Goal: Find specific page/section: Find specific page/section

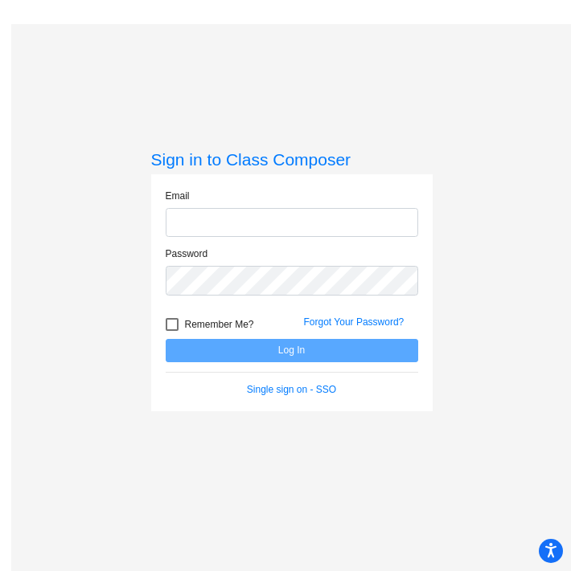
type input "[PERSON_NAME][EMAIL_ADDRESS][PERSON_NAME][DOMAIN_NAME]"
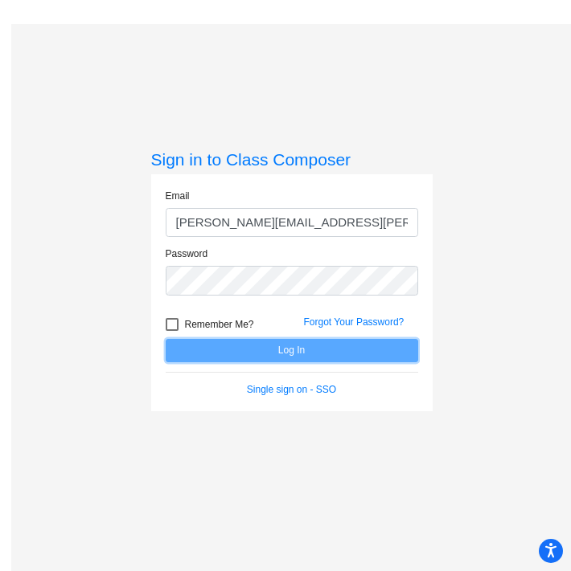
click at [276, 355] on button "Log In" at bounding box center [292, 350] width 252 height 23
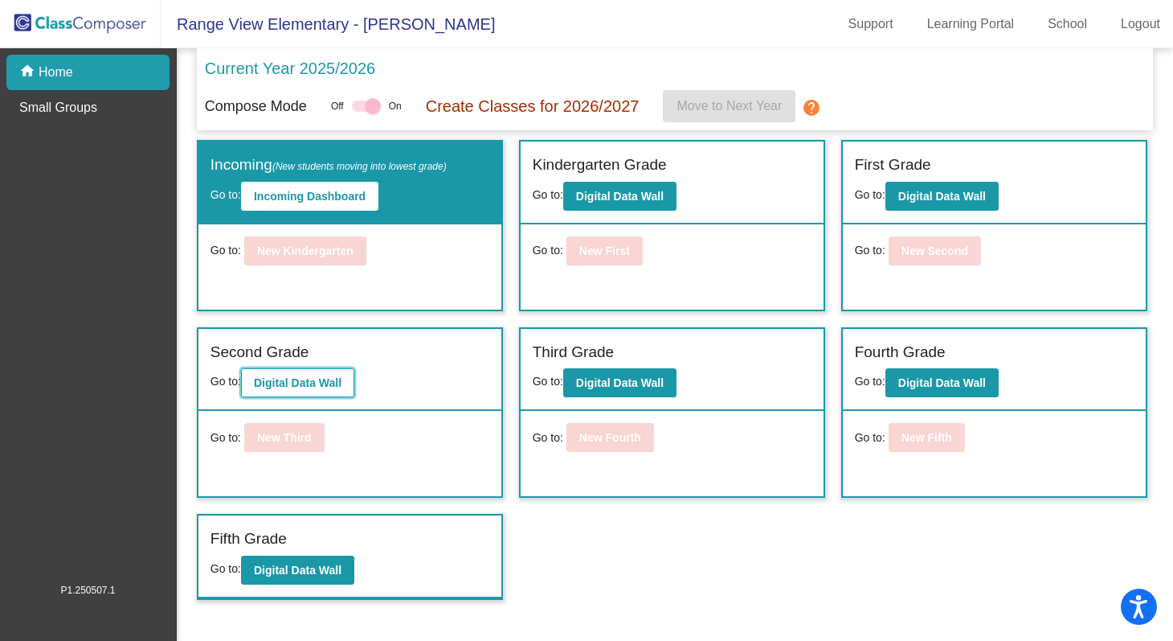
click at [317, 384] on b "Digital Data Wall" at bounding box center [298, 382] width 88 height 13
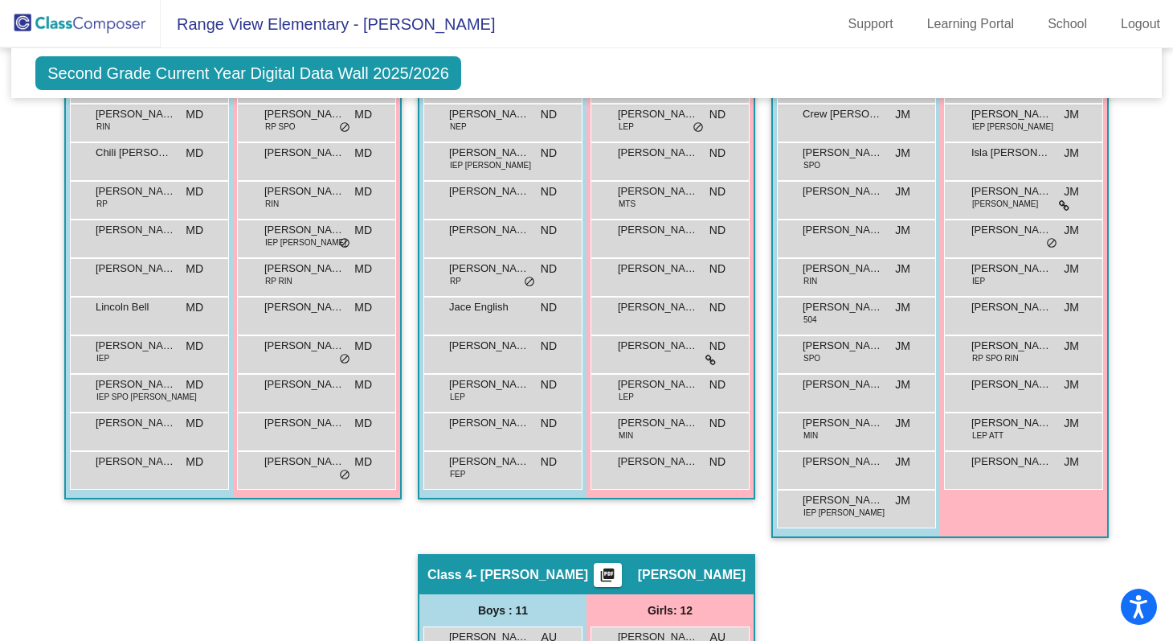
scroll to position [463, 0]
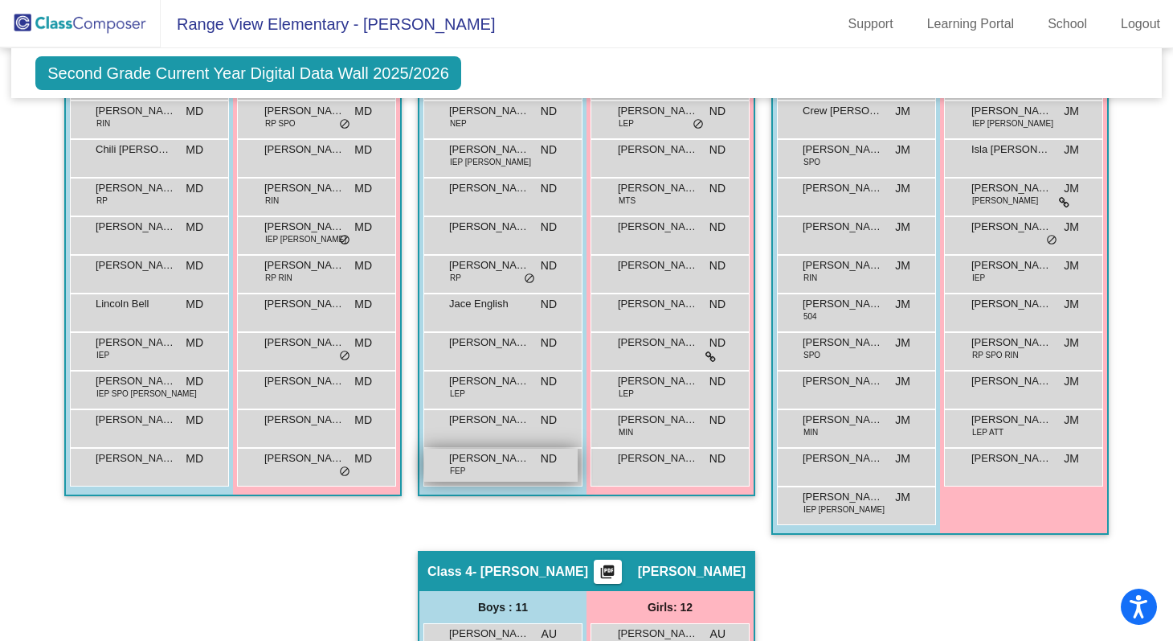
click at [453, 465] on span "FEP" at bounding box center [457, 471] width 15 height 12
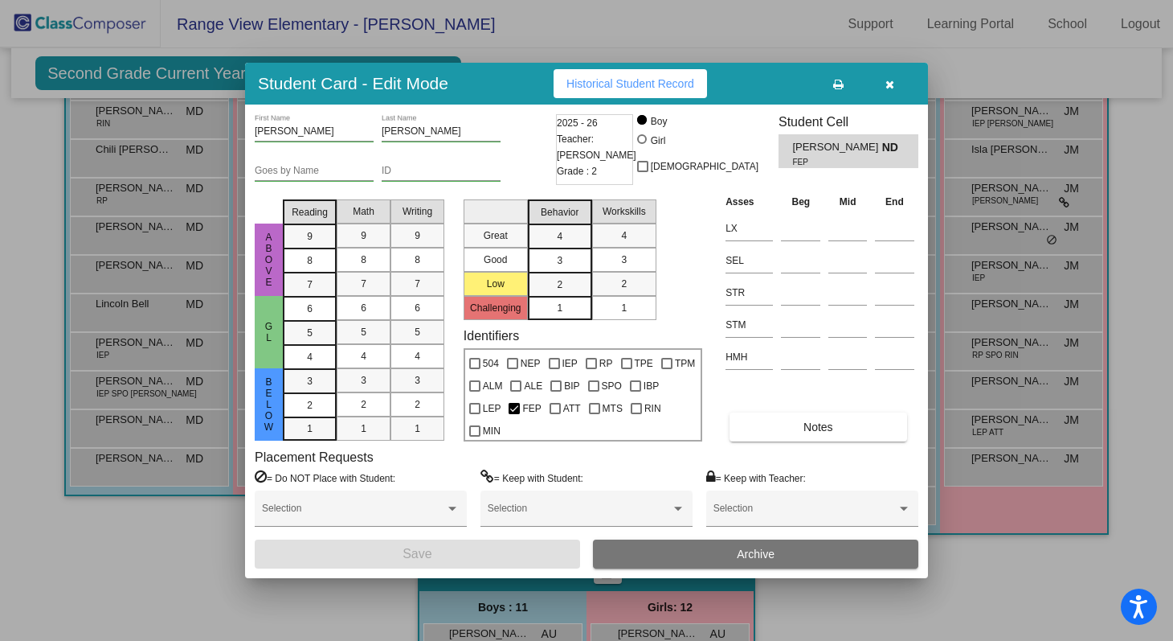
scroll to position [0, 0]
click at [570, 84] on icon "button" at bounding box center [890, 84] width 9 height 11
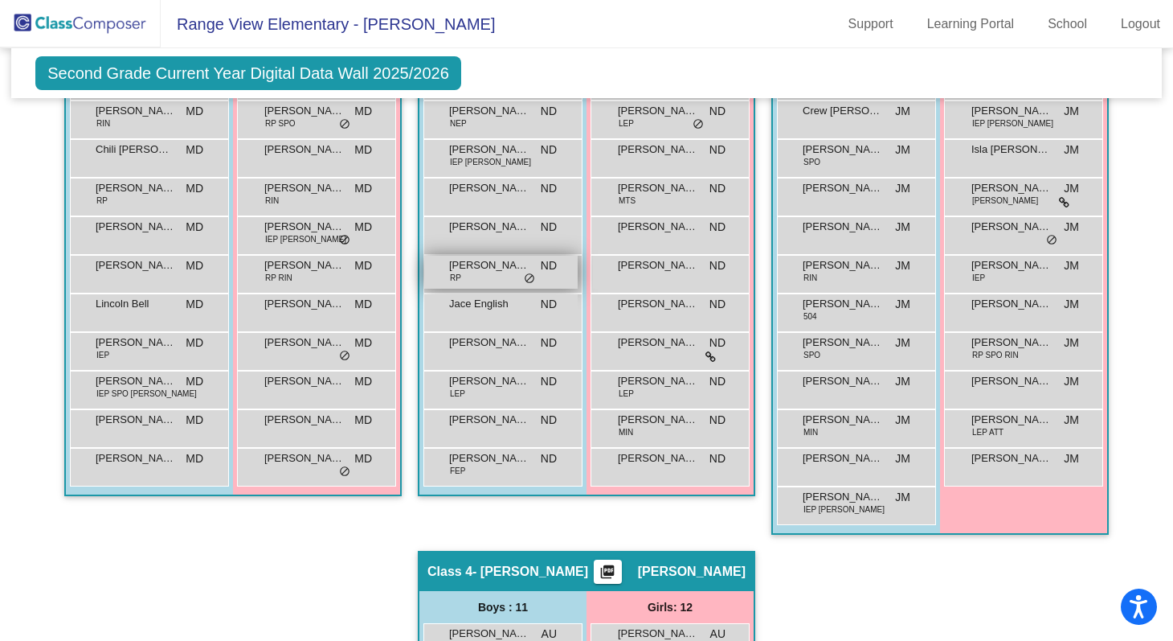
click at [450, 276] on span "RP" at bounding box center [455, 278] width 11 height 12
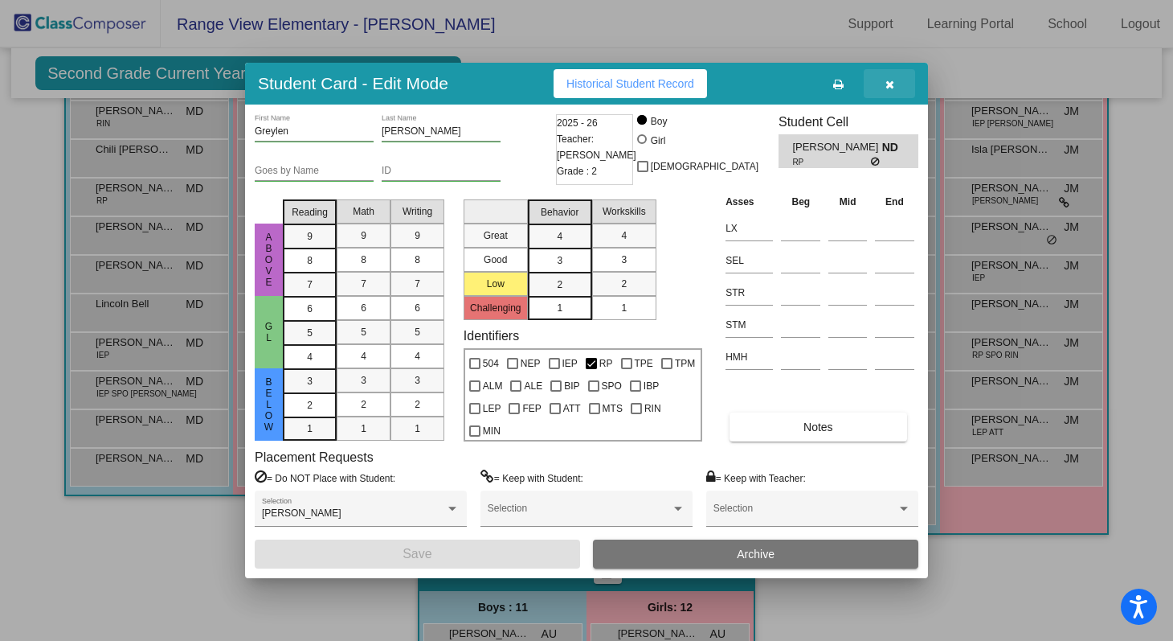
click at [570, 82] on icon "button" at bounding box center [890, 84] width 9 height 11
